Goal: Task Accomplishment & Management: Manage account settings

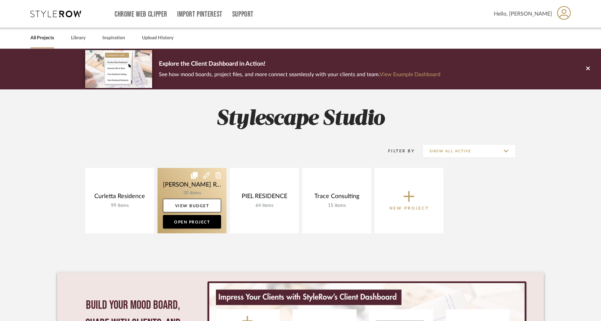
click at [183, 190] on link at bounding box center [192, 200] width 69 height 65
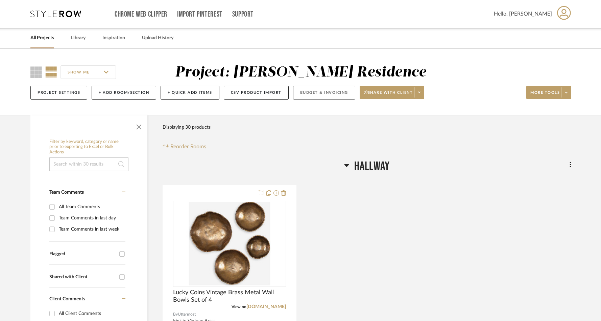
click at [301, 90] on button "Budget & Invoicing" at bounding box center [324, 93] width 62 height 14
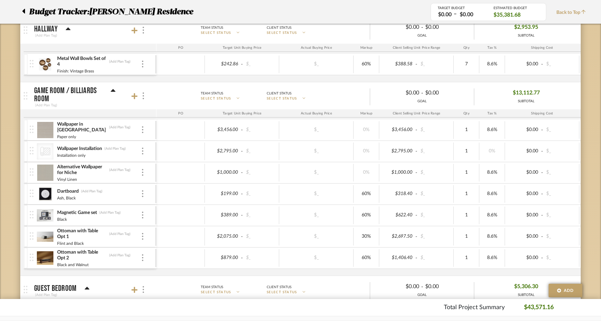
scroll to position [121, 0]
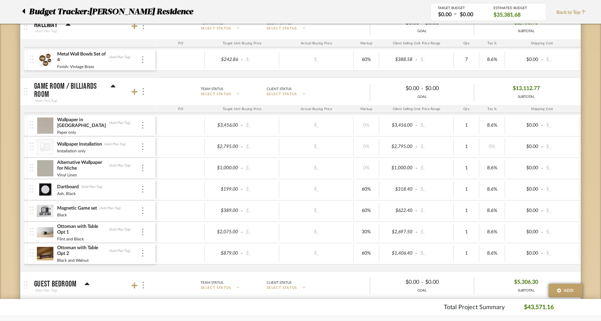
drag, startPoint x: 25, startPoint y: 9, endPoint x: 18, endPoint y: 20, distance: 12.2
click at [25, 9] on div at bounding box center [25, 12] width 7 height 12
click at [21, 11] on div "Budget Tracker: [PERSON_NAME] Residence" at bounding box center [221, 12] width 419 height 12
click at [24, 10] on icon at bounding box center [23, 11] width 3 height 5
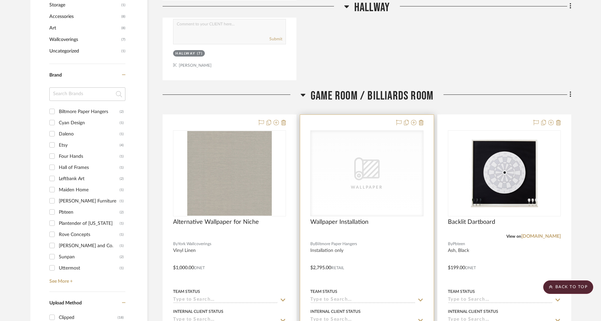
scroll to position [449, 0]
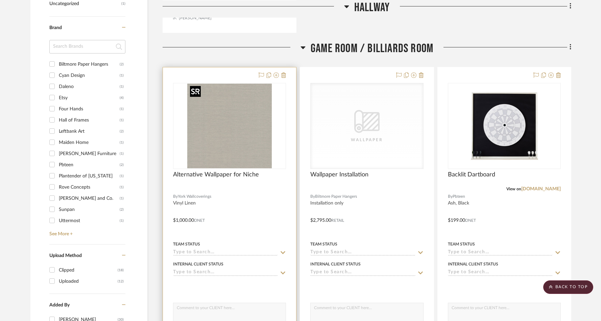
click at [0, 0] on img at bounding box center [0, 0] width 0 height 0
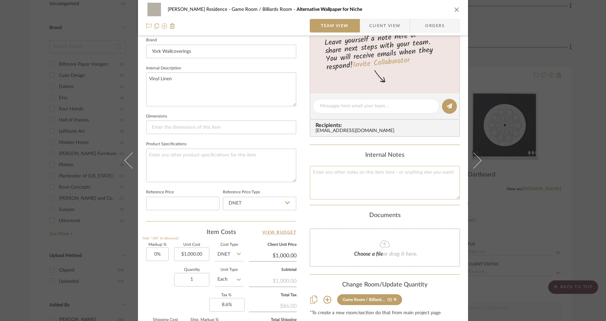
scroll to position [196, 0]
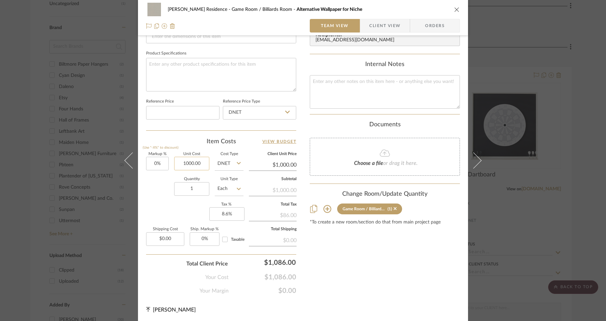
click at [200, 161] on input "1000.00" at bounding box center [191, 164] width 35 height 14
type input "$1,200.00"
click at [181, 140] on div "Item Costs View Budget" at bounding box center [221, 141] width 150 height 8
type input "$1,200.00"
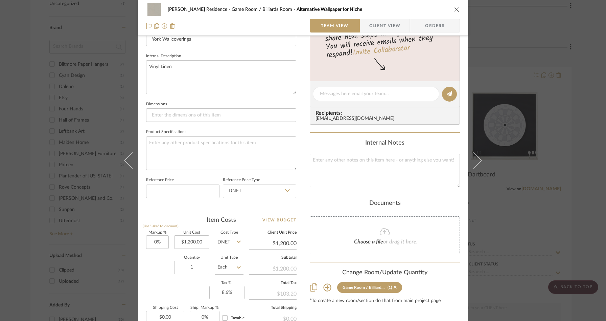
scroll to position [0, 0]
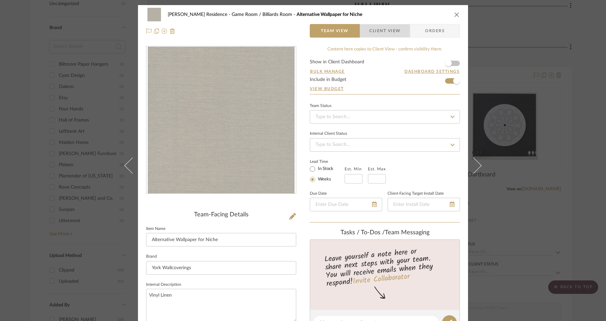
click at [393, 34] on span "Client View" at bounding box center [384, 31] width 31 height 14
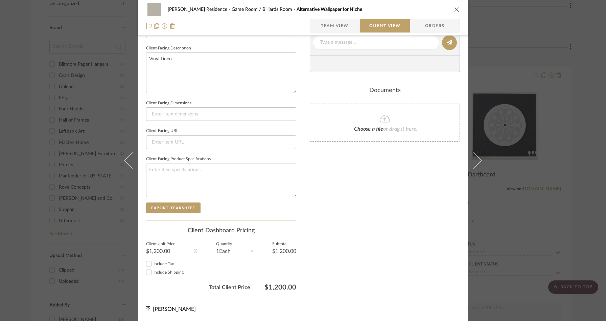
scroll to position [218, 0]
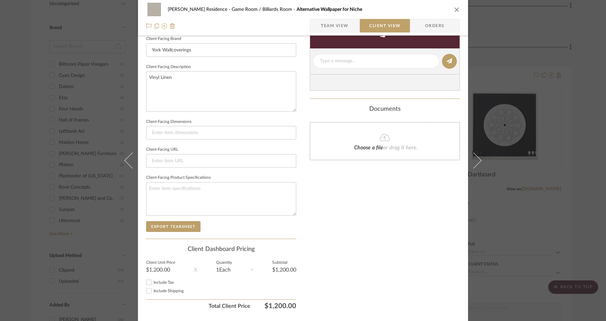
click at [454, 9] on icon "close" at bounding box center [456, 9] width 5 height 5
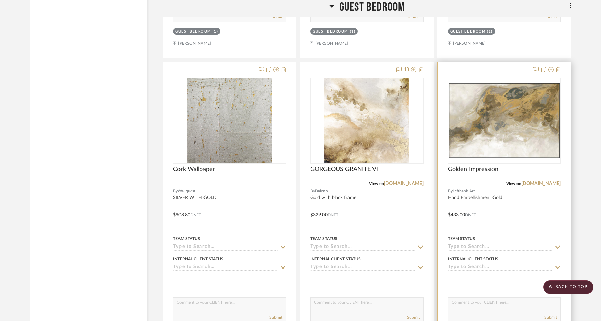
scroll to position [1720, 0]
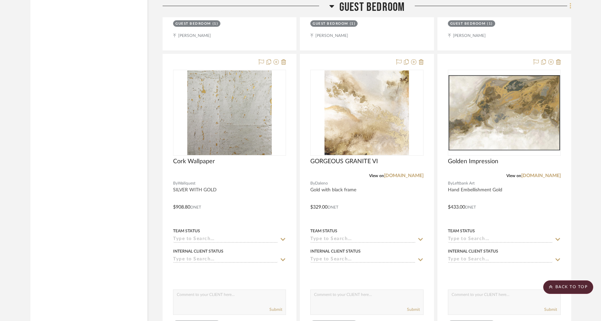
click at [570, 5] on icon at bounding box center [571, 5] width 2 height 7
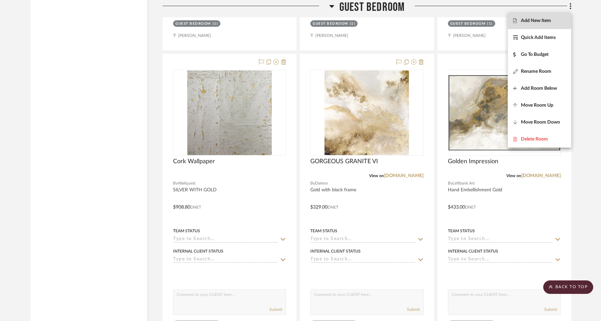
click at [544, 21] on span "Add New Item" at bounding box center [536, 21] width 30 height 6
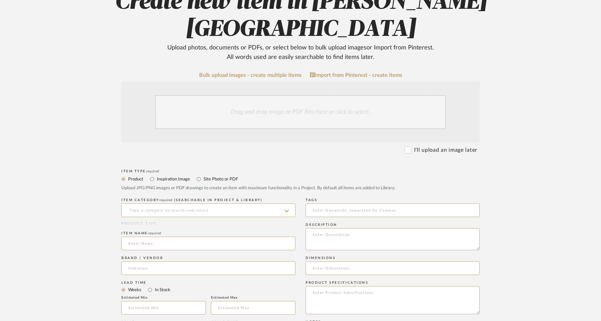
scroll to position [91, 0]
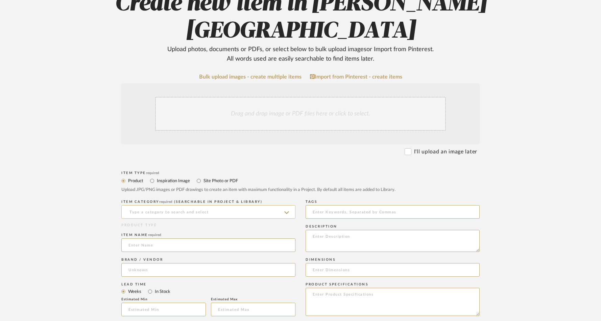
click at [201, 205] on input at bounding box center [208, 212] width 174 height 14
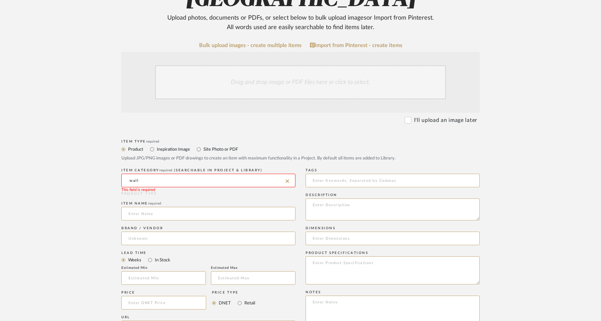
scroll to position [126, 0]
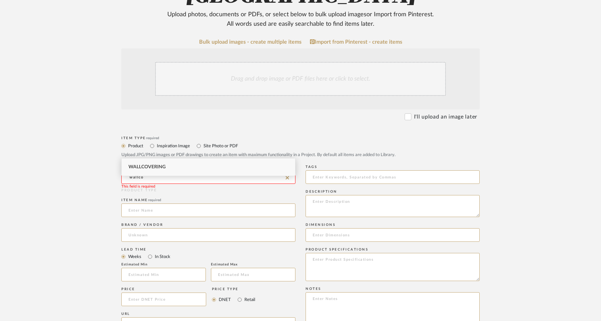
click at [146, 167] on span "Wallcovering" at bounding box center [147, 166] width 37 height 5
type input "Wallcovering"
drag, startPoint x: 140, startPoint y: 183, endPoint x: 137, endPoint y: 181, distance: 4.1
click at [140, 203] on input at bounding box center [208, 210] width 174 height 14
type input "Cork Wallpaper"
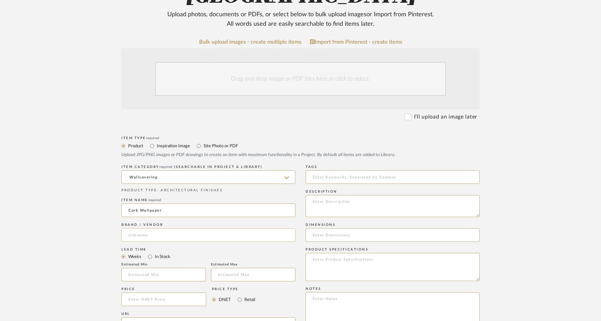
click at [165, 228] on input at bounding box center [208, 235] width 174 height 14
type input "Wallquest"
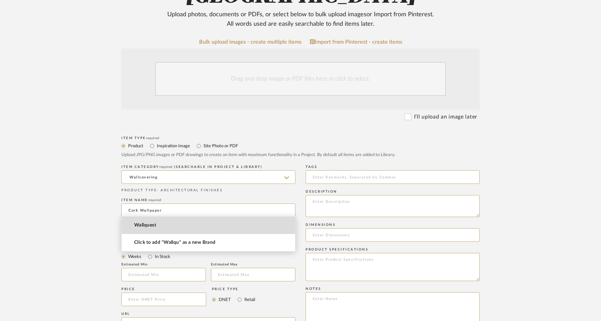
click at [143, 223] on span "Wallquest" at bounding box center [145, 225] width 22 height 6
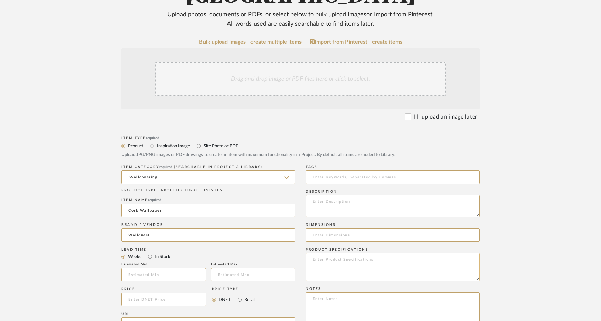
click at [353, 253] on textarea at bounding box center [393, 267] width 174 height 28
type textarea "LN11860"
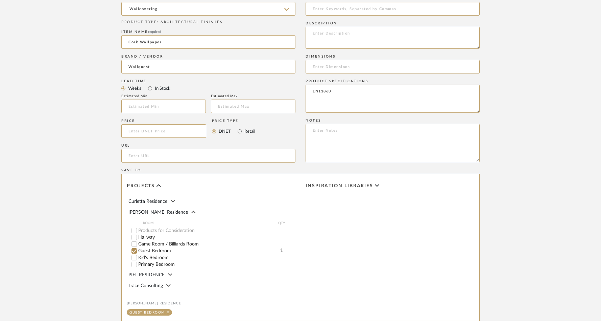
scroll to position [293, 0]
click at [135, 262] on input "Primary Bedroom" at bounding box center [134, 265] width 7 height 7
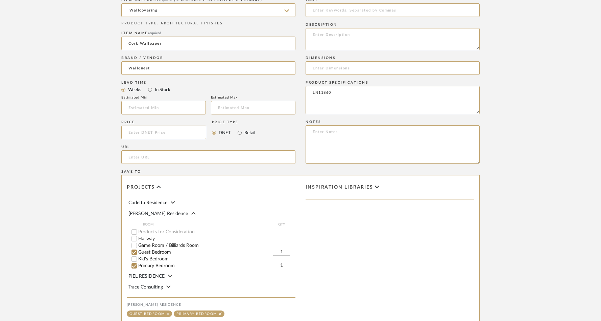
click at [134, 249] on input "Guest Bedroom" at bounding box center [134, 252] width 7 height 7
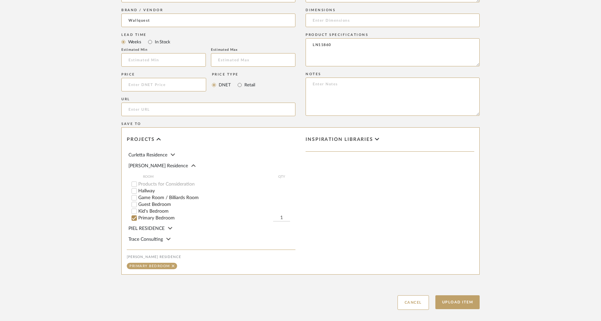
scroll to position [341, 0]
click at [166, 77] on input at bounding box center [163, 84] width 85 height 14
click at [321, 76] on textarea at bounding box center [393, 95] width 174 height 38
type textarea "277.2"
click at [153, 77] on input at bounding box center [163, 84] width 85 height 14
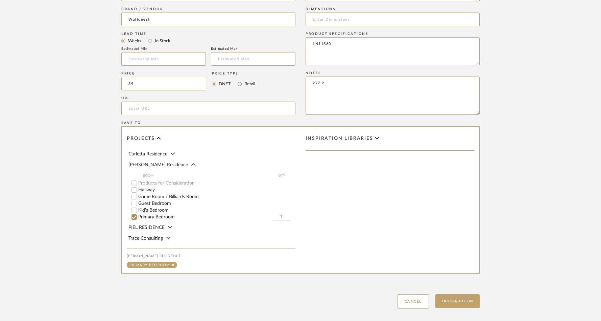
type input "3"
type input "$4,000.00"
click at [70, 53] on upload-items "Create new item in [PERSON_NAME] Residence Upload photos, documents or PDFs, or…" at bounding box center [300, 16] width 601 height 618
click at [240, 80] on input "Retail" at bounding box center [240, 84] width 8 height 8
radio input "true"
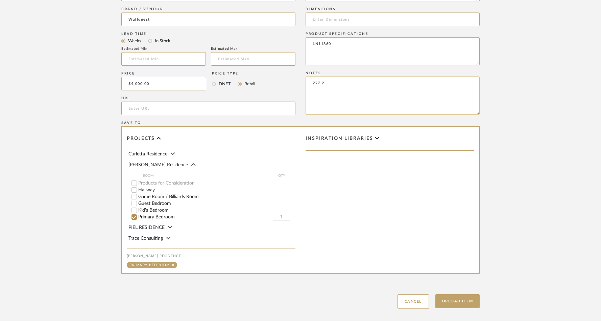
click at [339, 76] on textarea "277.2" at bounding box center [393, 95] width 174 height 38
type textarea "277.2 x 9 rolls"
click at [452, 294] on button "Upload Item" at bounding box center [458, 301] width 45 height 14
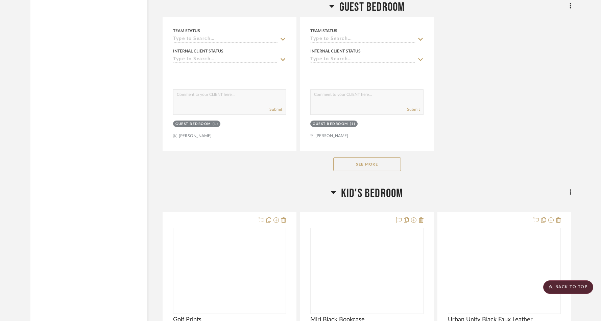
scroll to position [3029, 0]
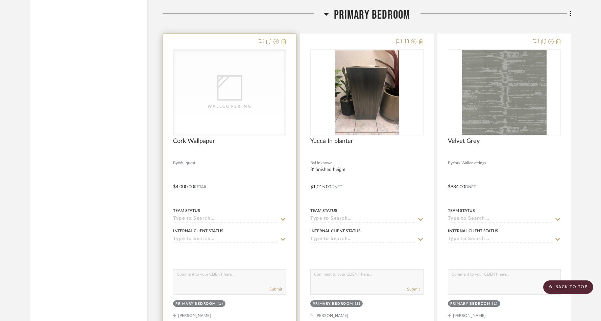
click at [0, 0] on div "Wallcovering" at bounding box center [0, 0] width 0 height 0
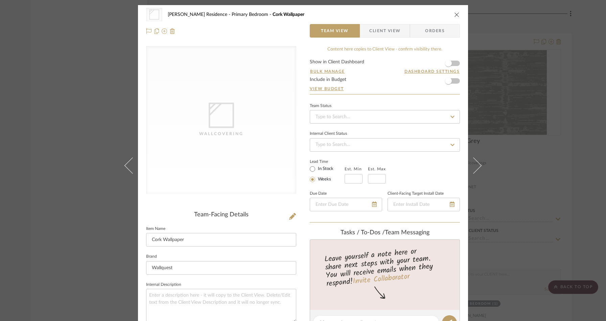
click at [231, 152] on div "Wallcovering" at bounding box center [221, 119] width 150 height 147
click at [162, 31] on icon at bounding box center [164, 30] width 5 height 5
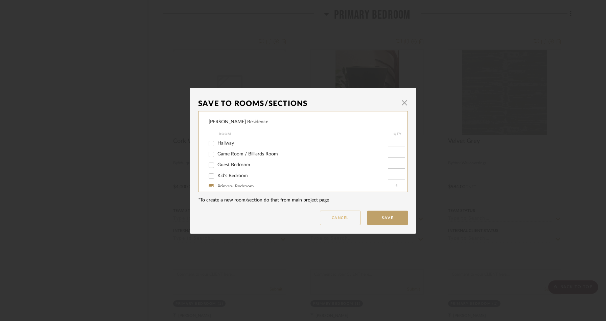
click at [340, 220] on button "Cancel" at bounding box center [340, 217] width 41 height 15
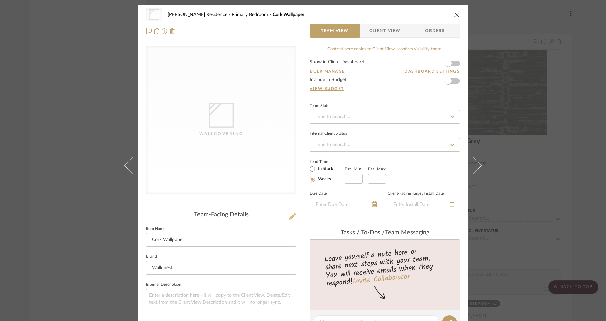
click at [289, 215] on icon at bounding box center [292, 216] width 7 height 7
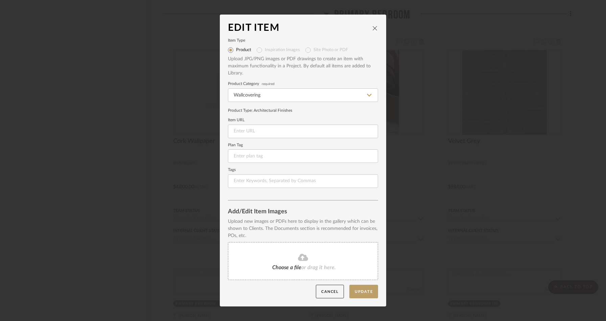
click at [298, 266] on span "Choose a file" at bounding box center [286, 267] width 29 height 5
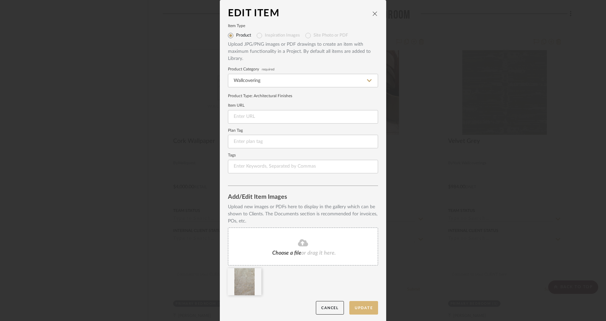
click at [360, 306] on button "Update" at bounding box center [363, 308] width 29 height 14
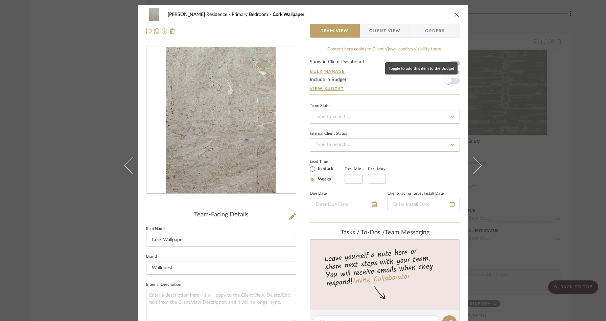
drag, startPoint x: 452, startPoint y: 83, endPoint x: 446, endPoint y: 85, distance: 6.4
click at [452, 83] on span "button" at bounding box center [448, 80] width 15 height 15
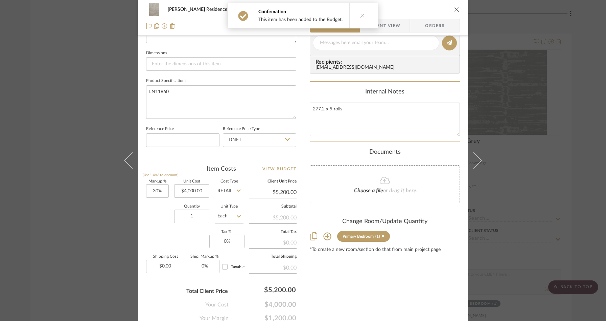
scroll to position [281, 0]
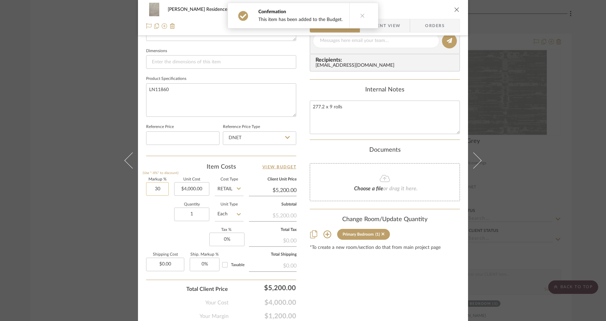
click at [161, 190] on input "30" at bounding box center [157, 189] width 23 height 14
type input "0%"
click at [166, 167] on div "Item Costs View Budget" at bounding box center [221, 167] width 150 height 8
type input "$4,000.00"
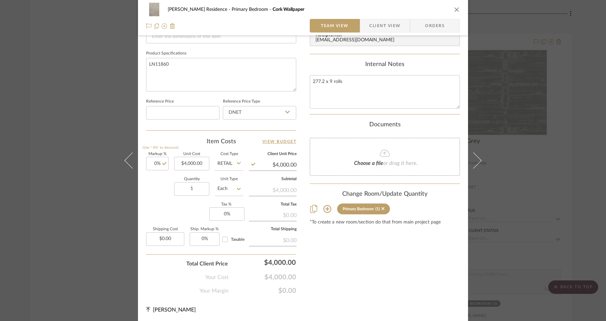
scroll to position [0, 0]
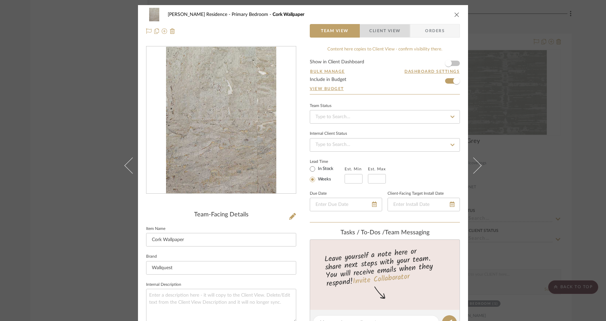
click at [372, 28] on span "Client View" at bounding box center [384, 31] width 31 height 14
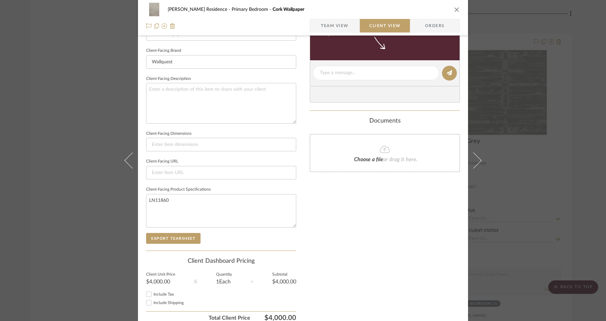
scroll to position [208, 0]
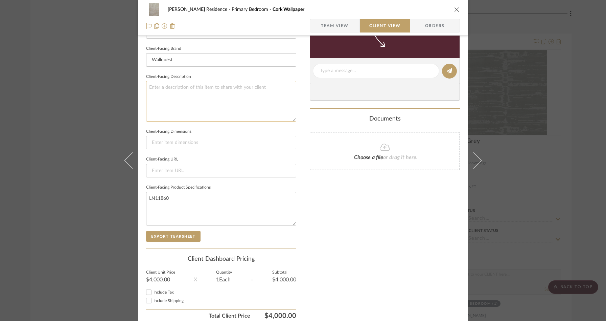
click at [188, 95] on textarea at bounding box center [221, 101] width 150 height 40
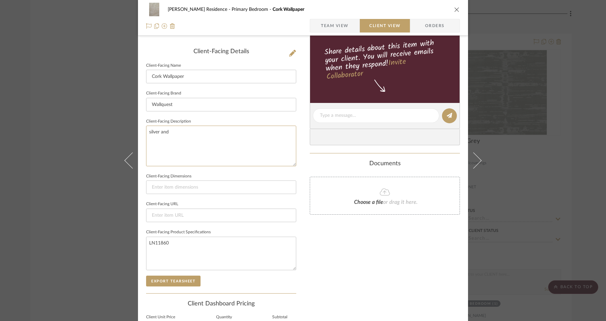
scroll to position [159, 0]
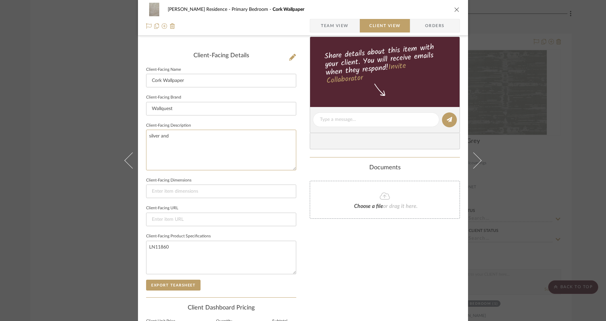
type textarea "silver and"
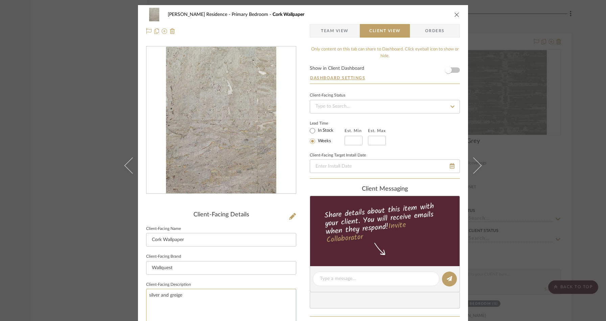
type textarea "silver and greige"
click at [455, 15] on icon "close" at bounding box center [456, 14] width 5 height 5
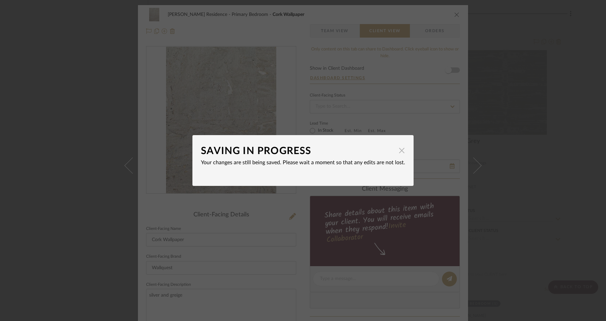
click at [399, 152] on span "button" at bounding box center [402, 150] width 14 height 14
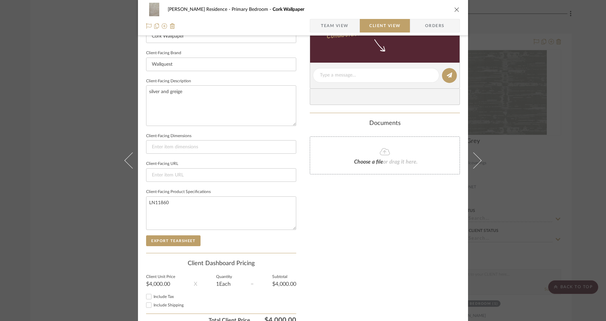
scroll to position [236, 0]
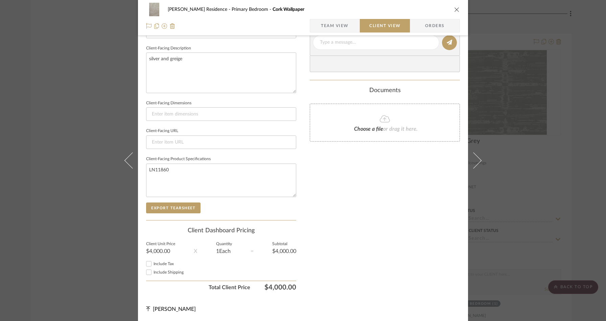
click at [454, 7] on icon "close" at bounding box center [456, 9] width 5 height 5
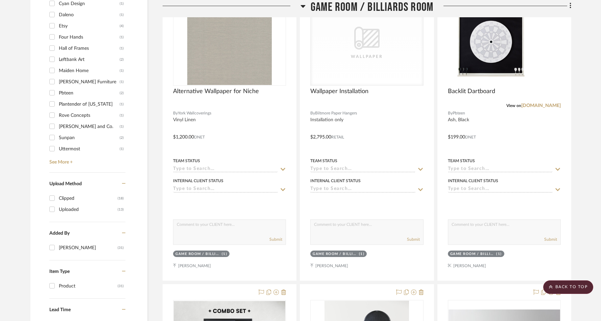
scroll to position [0, 0]
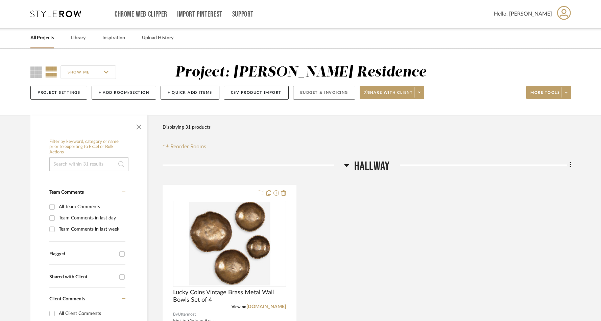
click at [302, 93] on button "Budget & Invoicing" at bounding box center [324, 93] width 62 height 14
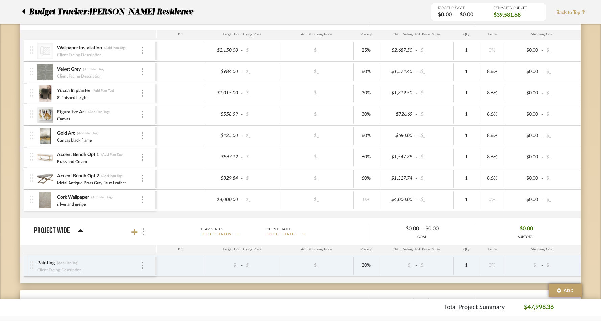
scroll to position [715, 0]
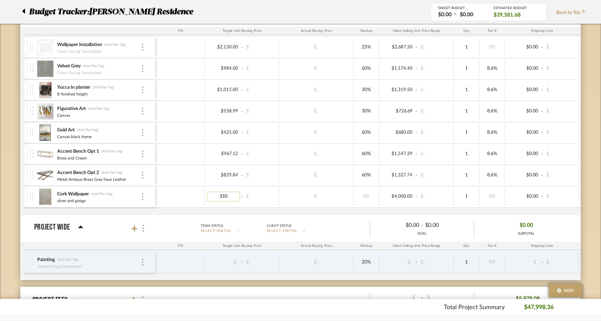
type input "3500"
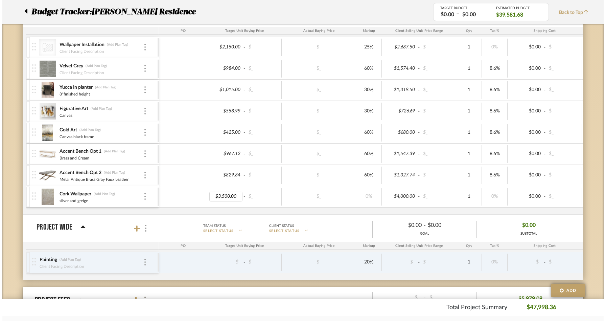
scroll to position [0, 0]
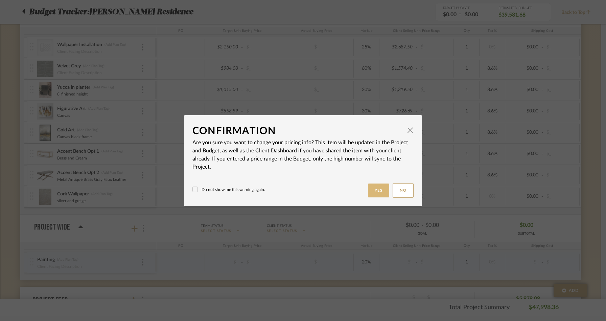
click at [373, 190] on button "Yes" at bounding box center [379, 190] width 22 height 14
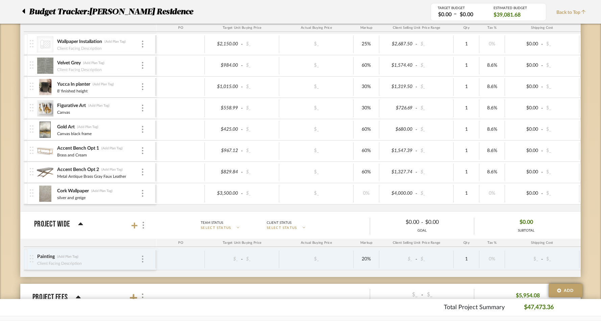
scroll to position [720, 0]
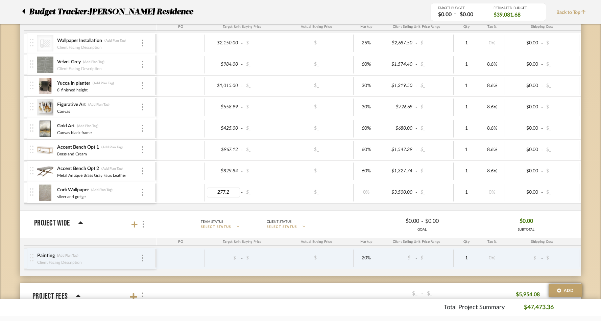
drag, startPoint x: 233, startPoint y: 192, endPoint x: 190, endPoint y: 190, distance: 43.7
click at [190, 190] on div "277.2 - $_ $_ 0% $3,500.00 - $_ 1 0% $0.00 - $_ 0% Taxable $3,500.00" at bounding box center [438, 192] width 563 height 18
type input "2494.8"
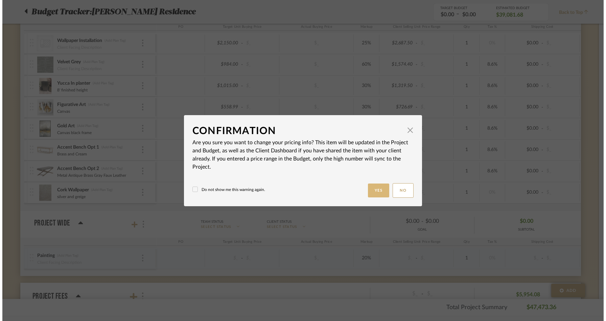
scroll to position [0, 0]
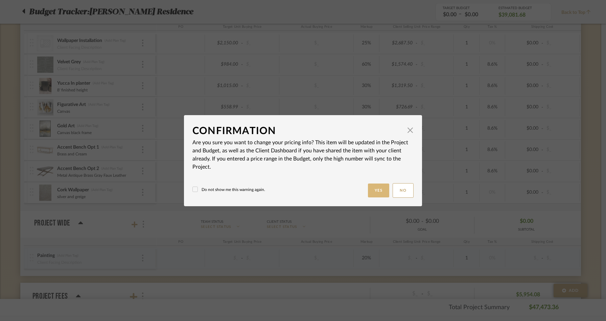
click at [374, 187] on button "Yes" at bounding box center [379, 190] width 22 height 14
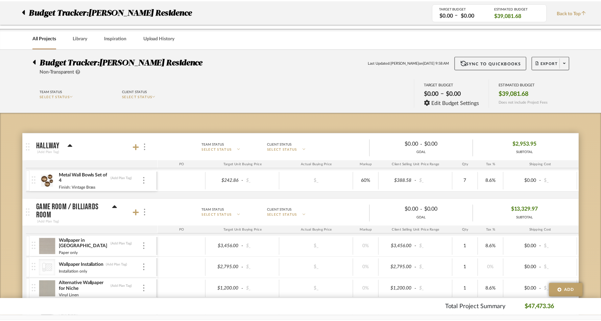
scroll to position [720, 0]
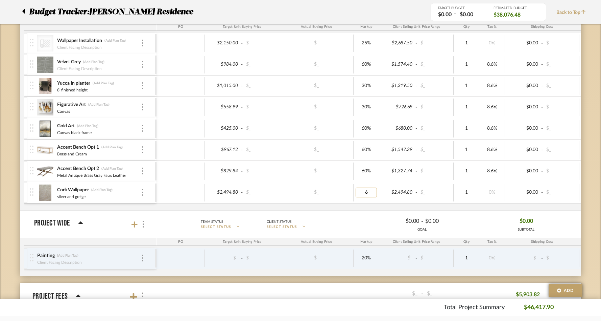
type input "60"
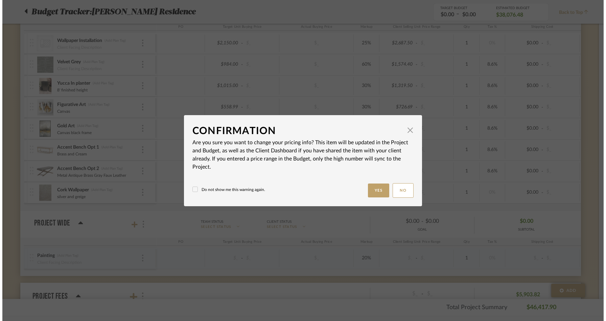
scroll to position [0, 0]
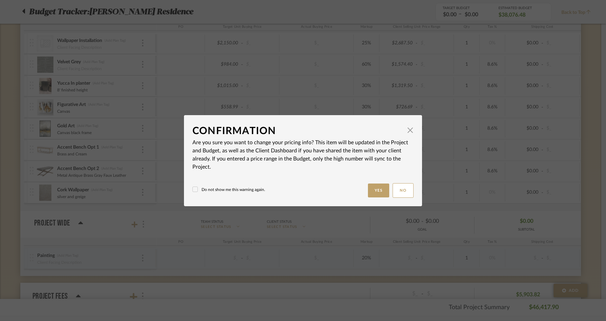
drag, startPoint x: 376, startPoint y: 190, endPoint x: 383, endPoint y: 192, distance: 7.2
click at [376, 190] on button "Yes" at bounding box center [379, 190] width 22 height 14
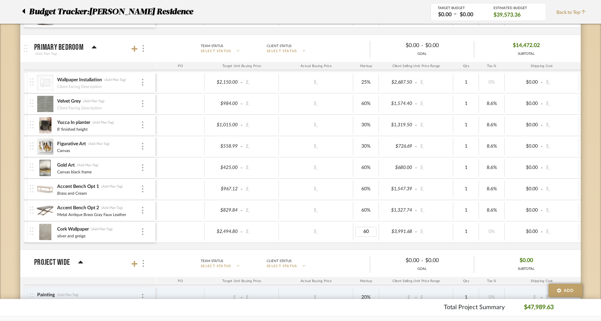
type input "00"
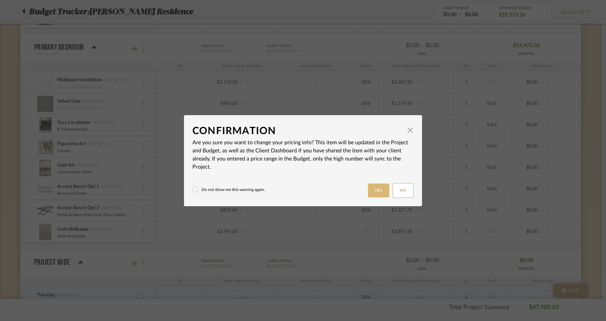
click at [377, 188] on button "Yes" at bounding box center [379, 190] width 22 height 14
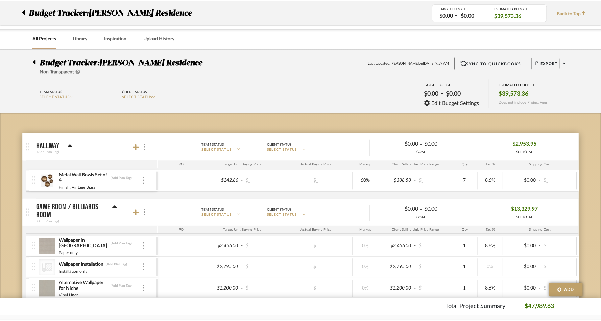
scroll to position [680, 0]
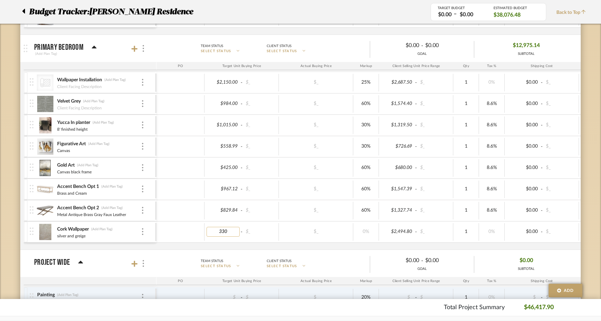
type input "3300"
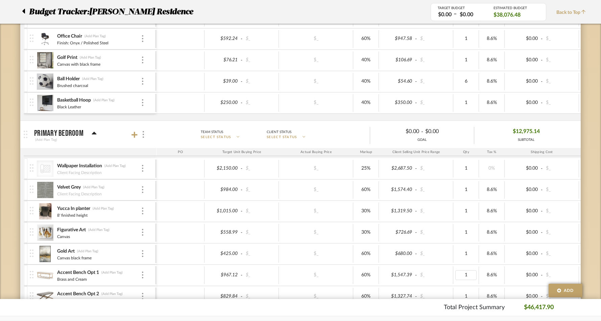
scroll to position [586, 0]
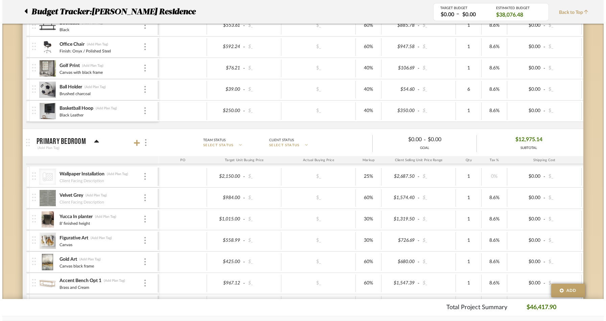
scroll to position [0, 0]
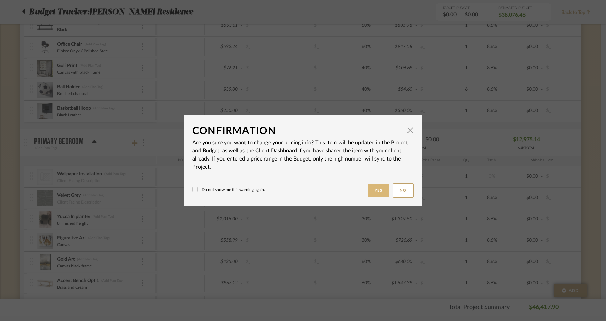
click at [370, 188] on button "Yes" at bounding box center [379, 190] width 22 height 14
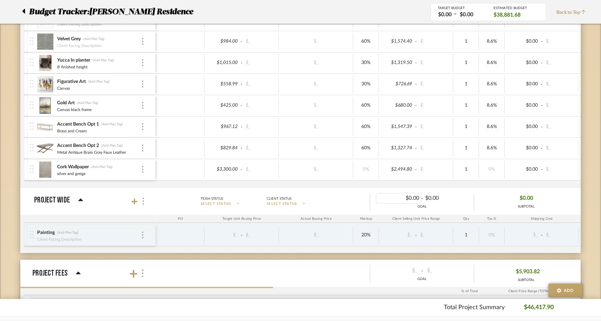
scroll to position [743, 0]
type input "8.60"
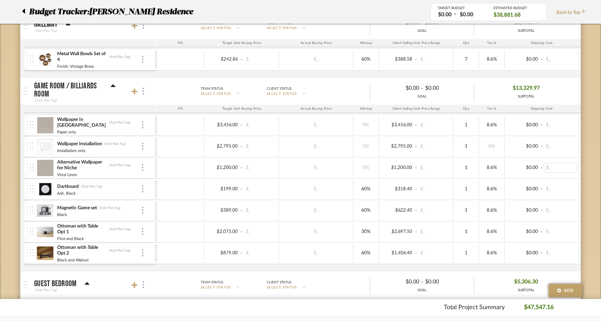
scroll to position [0, 0]
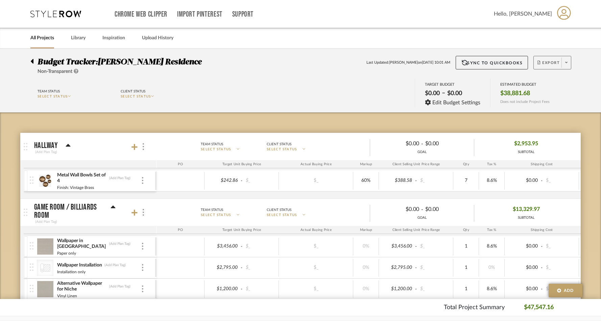
click at [546, 64] on span "Export" at bounding box center [549, 65] width 22 height 10
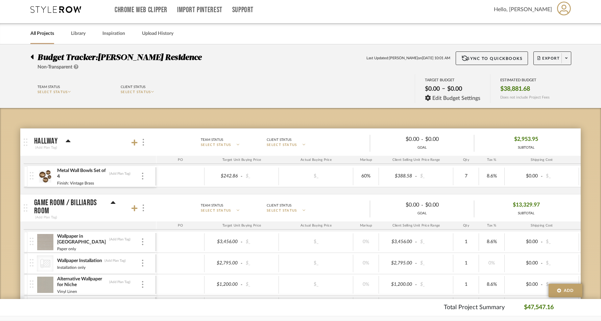
scroll to position [5, 0]
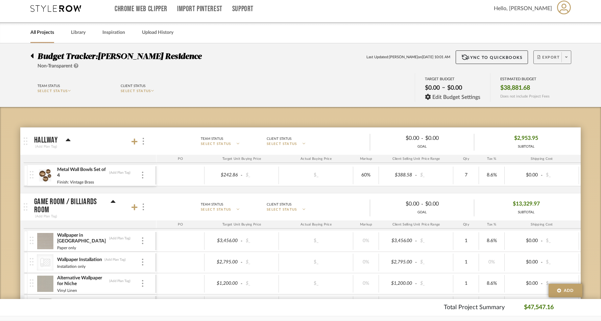
click at [549, 59] on span "Export" at bounding box center [549, 60] width 22 height 10
click at [550, 78] on span "Export PDF" at bounding box center [564, 77] width 51 height 6
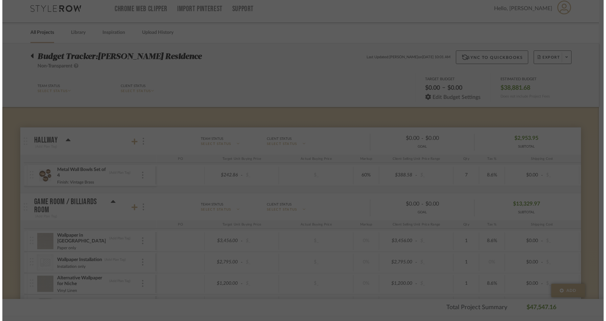
scroll to position [0, 0]
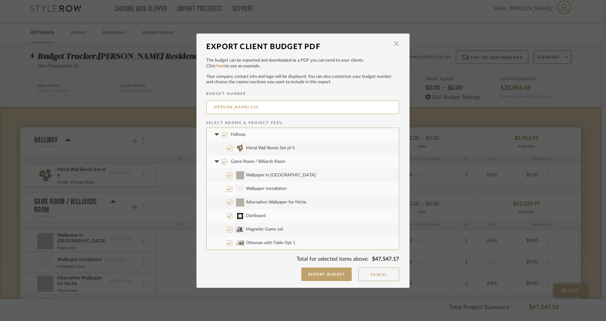
drag, startPoint x: 224, startPoint y: 134, endPoint x: 224, endPoint y: 152, distance: 17.3
click at [224, 135] on input "Hallway" at bounding box center [224, 134] width 5 height 5
checkbox input "false"
drag, startPoint x: 220, startPoint y: 162, endPoint x: 223, endPoint y: 198, distance: 36.3
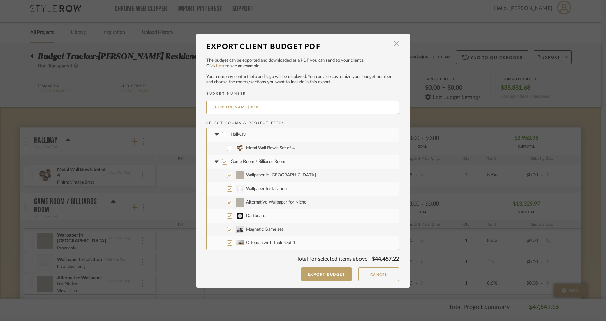
click at [222, 163] on input "Game Room / Billiards Room" at bounding box center [224, 161] width 5 height 5
checkbox input "false"
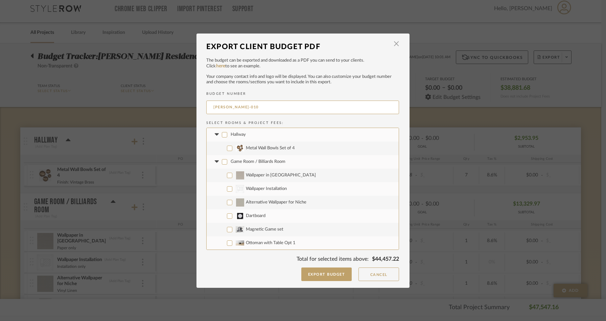
checkbox input "false"
click at [228, 201] on input "Alternative Wallpaper for Niche" at bounding box center [229, 202] width 5 height 5
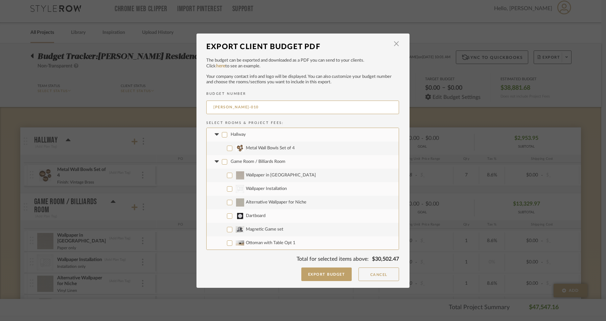
checkbox input "true"
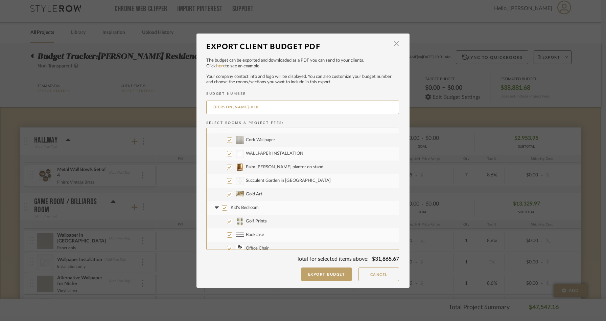
scroll to position [103, 0]
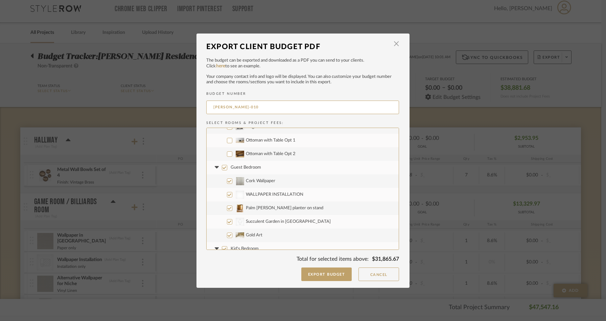
drag, startPoint x: 222, startPoint y: 163, endPoint x: 227, endPoint y: 175, distance: 13.1
click at [223, 163] on label "Guest Bedroom" at bounding box center [303, 168] width 192 height 14
click at [223, 165] on input "Guest Bedroom" at bounding box center [224, 167] width 5 height 5
checkbox input "false"
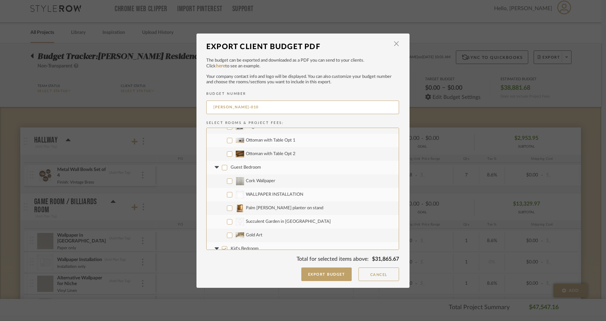
checkbox input "false"
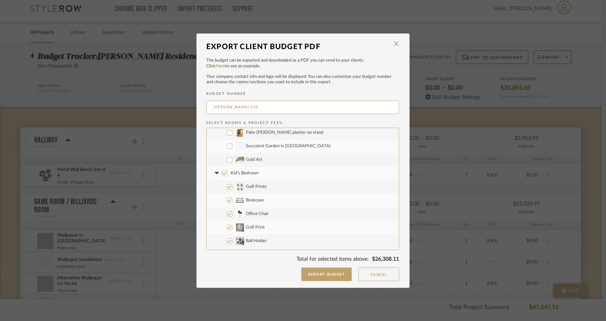
scroll to position [203, 0]
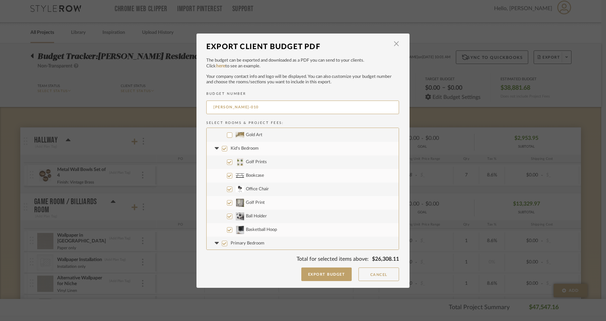
drag, startPoint x: 222, startPoint y: 149, endPoint x: 232, endPoint y: 178, distance: 30.8
click at [223, 150] on input "Kid's Bedroom" at bounding box center [224, 148] width 5 height 5
checkbox input "false"
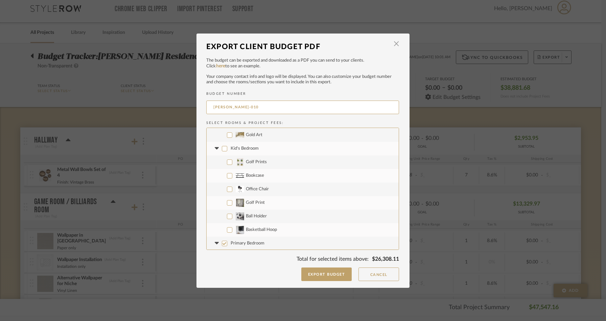
checkbox input "false"
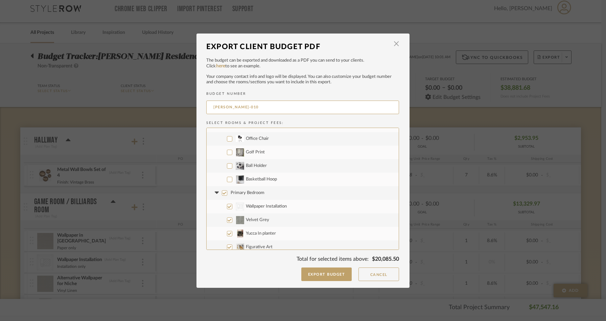
scroll to position [274, 0]
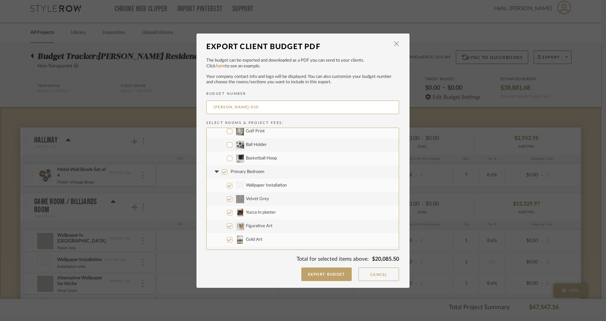
drag, startPoint x: 221, startPoint y: 169, endPoint x: 224, endPoint y: 178, distance: 10.1
click at [222, 171] on input "Primary Bedroom" at bounding box center [224, 171] width 5 height 5
checkbox input "false"
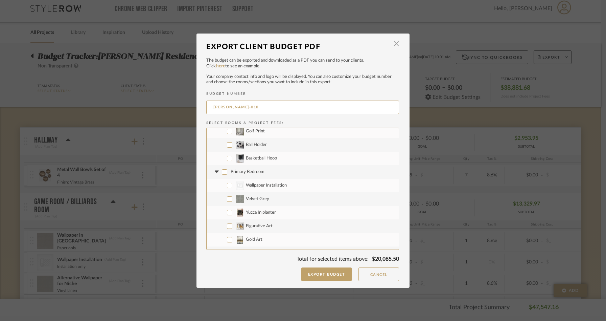
checkbox input "false"
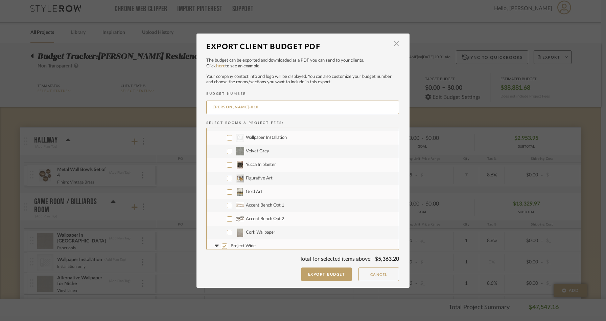
scroll to position [338, 0]
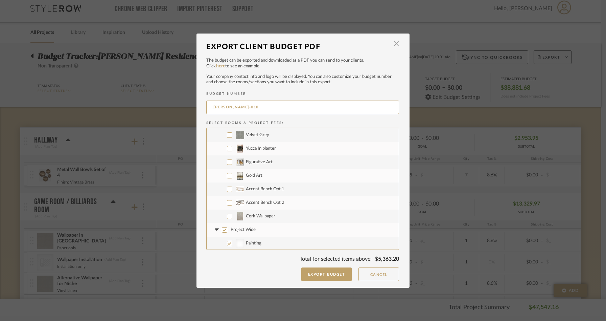
drag, startPoint x: 227, startPoint y: 216, endPoint x: 223, endPoint y: 231, distance: 15.8
click at [227, 217] on input "Cork Wallpaper" at bounding box center [229, 215] width 5 height 5
checkbox input "true"
click at [223, 229] on input "Project Wide" at bounding box center [224, 229] width 5 height 5
checkbox input "false"
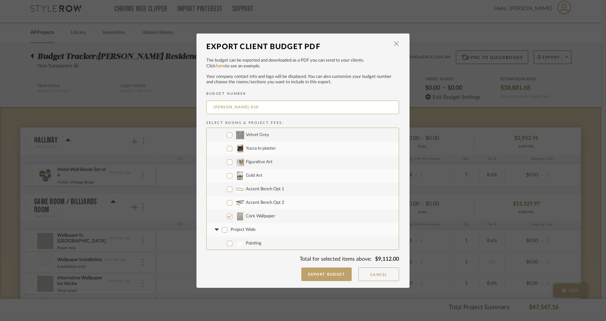
checkbox input "false"
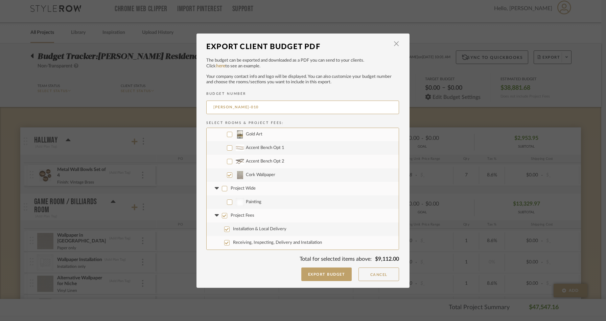
drag, startPoint x: 222, startPoint y: 215, endPoint x: 230, endPoint y: 237, distance: 23.8
click at [222, 218] on input "Project Fees" at bounding box center [224, 215] width 5 height 5
checkbox input "false"
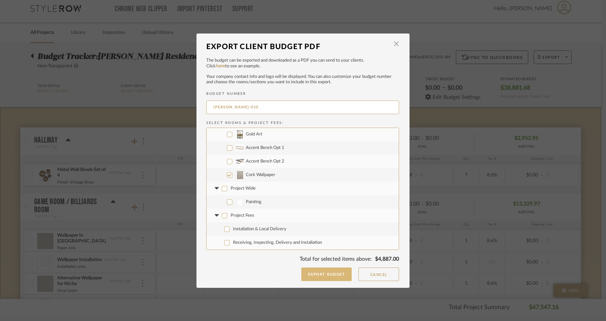
click at [326, 275] on button "Export Budget" at bounding box center [326, 274] width 51 height 14
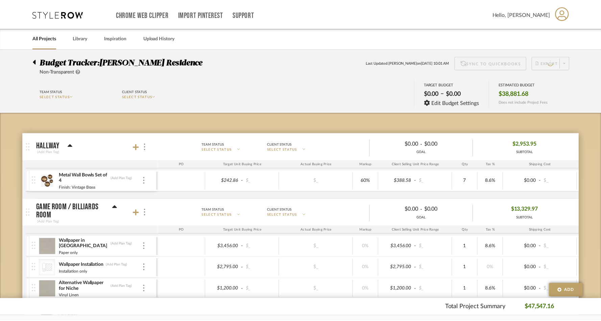
scroll to position [5, 0]
